Goal: Task Accomplishment & Management: Manage account settings

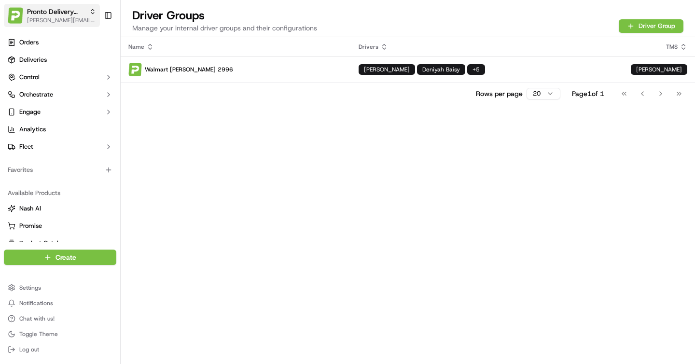
click at [42, 21] on span "[PERSON_NAME][EMAIL_ADDRESS][DOMAIN_NAME]" at bounding box center [61, 20] width 69 height 8
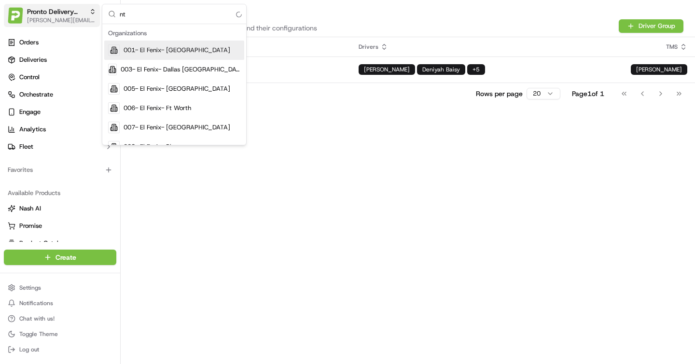
type input "ntg"
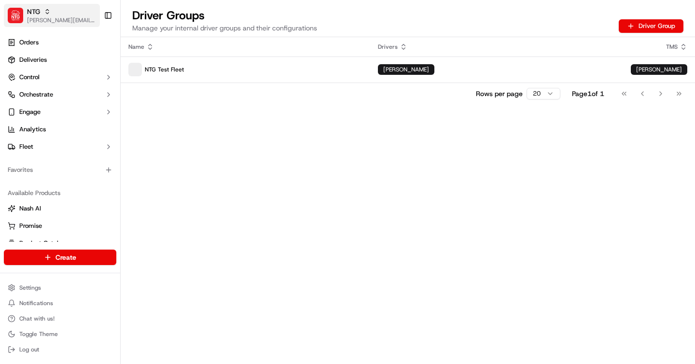
click at [52, 21] on span "[PERSON_NAME][EMAIL_ADDRESS][DOMAIN_NAME]" at bounding box center [61, 20] width 69 height 8
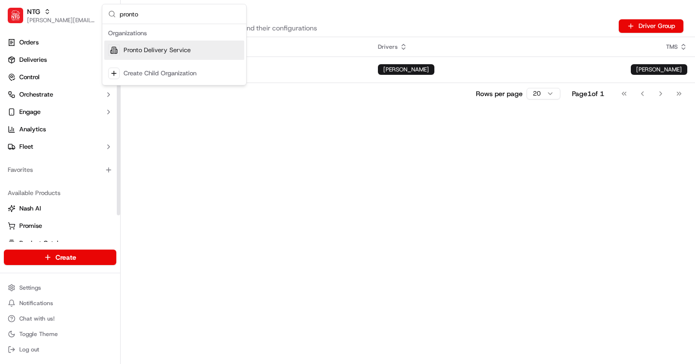
type input "pronto"
click at [128, 51] on span "Pronto Delivery Service" at bounding box center [157, 50] width 67 height 9
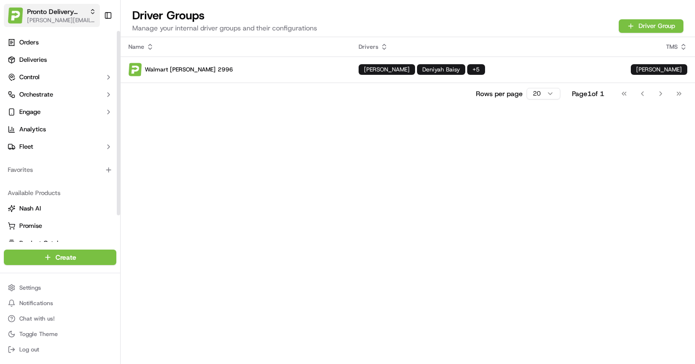
click at [40, 24] on span "[PERSON_NAME][EMAIL_ADDRESS][DOMAIN_NAME]" at bounding box center [61, 20] width 69 height 8
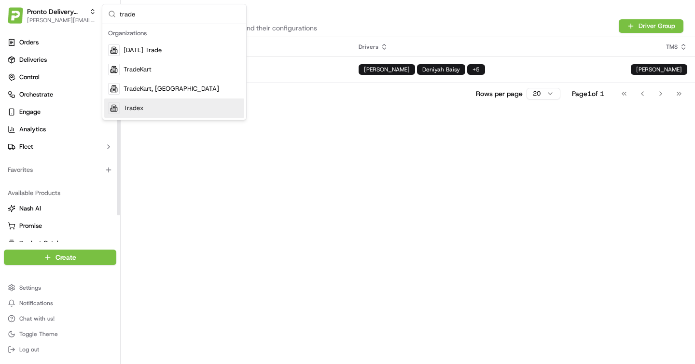
type input "trade"
click at [144, 111] on div "Tradex" at bounding box center [174, 108] width 140 height 19
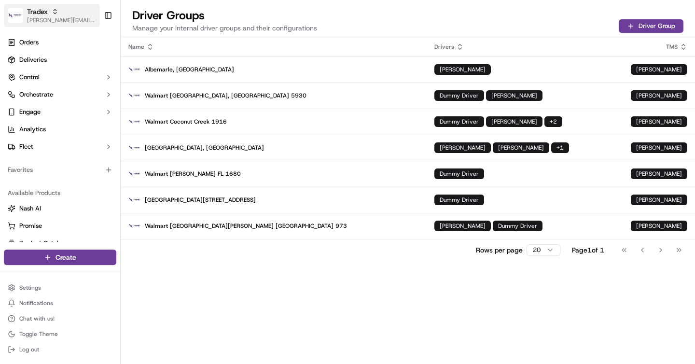
click at [26, 19] on button "Tradex [PERSON_NAME][EMAIL_ADDRESS][DOMAIN_NAME]" at bounding box center [52, 15] width 96 height 23
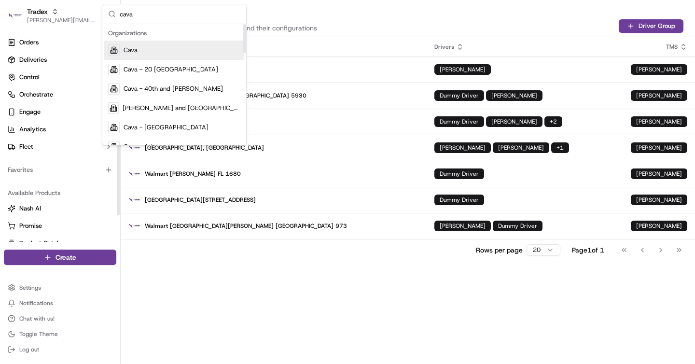
type input "cava"
click at [140, 46] on div "Cava" at bounding box center [174, 50] width 140 height 19
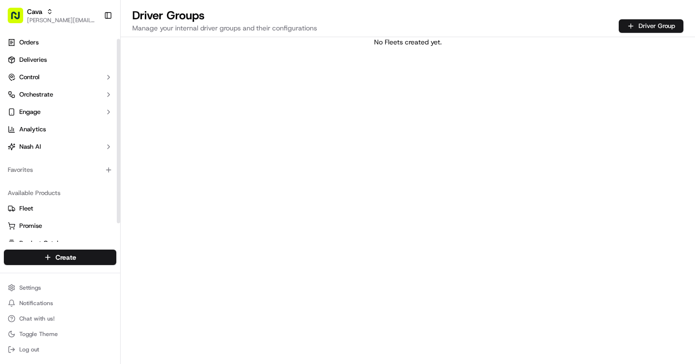
scroll to position [30, 0]
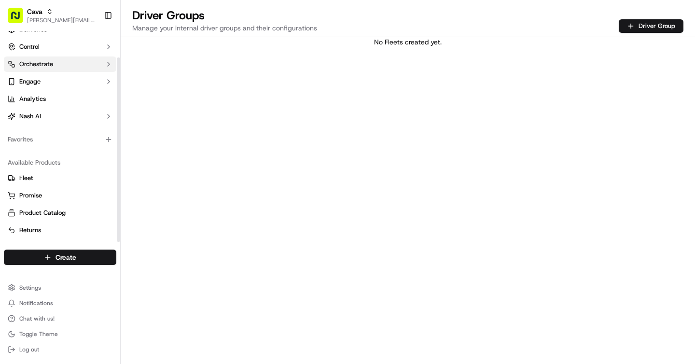
click at [64, 69] on button "Orchestrate" at bounding box center [60, 63] width 113 height 15
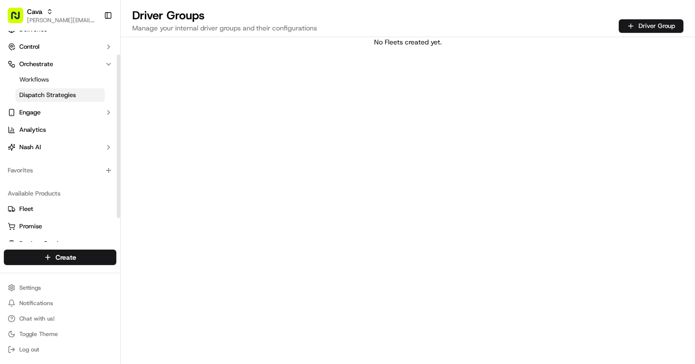
click at [65, 94] on span "Dispatch Strategies" at bounding box center [47, 95] width 56 height 9
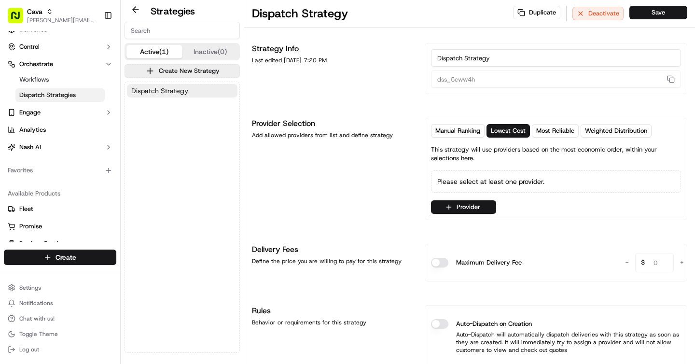
click at [177, 94] on span "Dispatch Strategy" at bounding box center [159, 91] width 57 height 10
click at [222, 52] on button "Inactive (0)" at bounding box center [211, 52] width 56 height 14
click at [153, 51] on button "Active (1)" at bounding box center [155, 52] width 56 height 14
